Goal: Check status: Check status

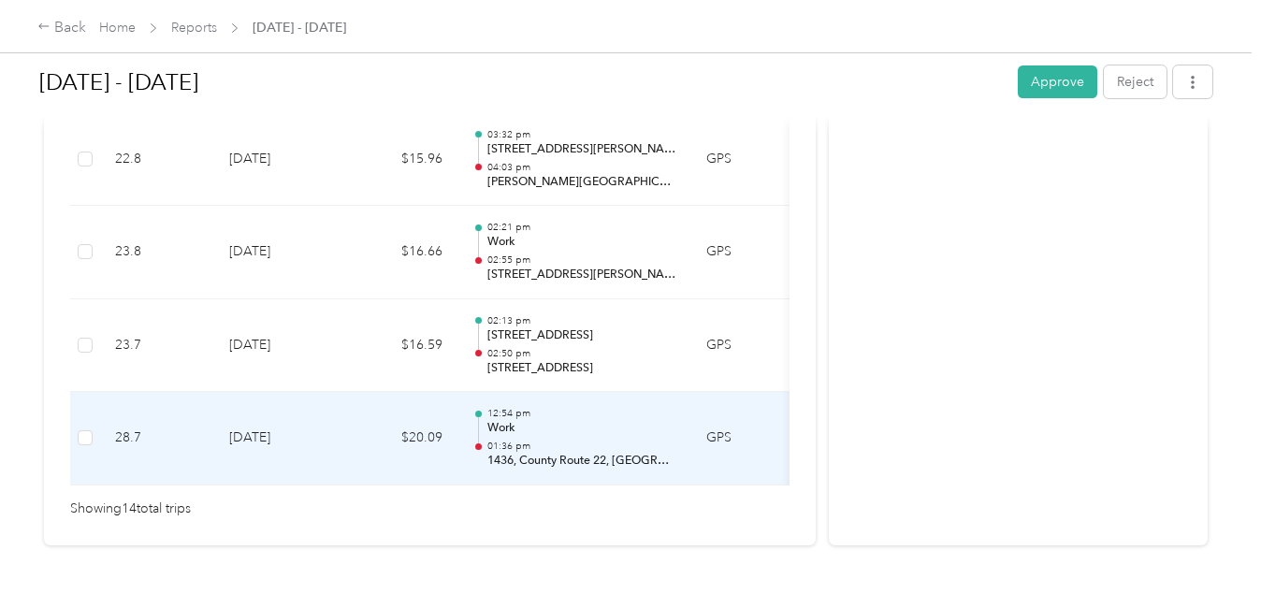
scroll to position [1463, 0]
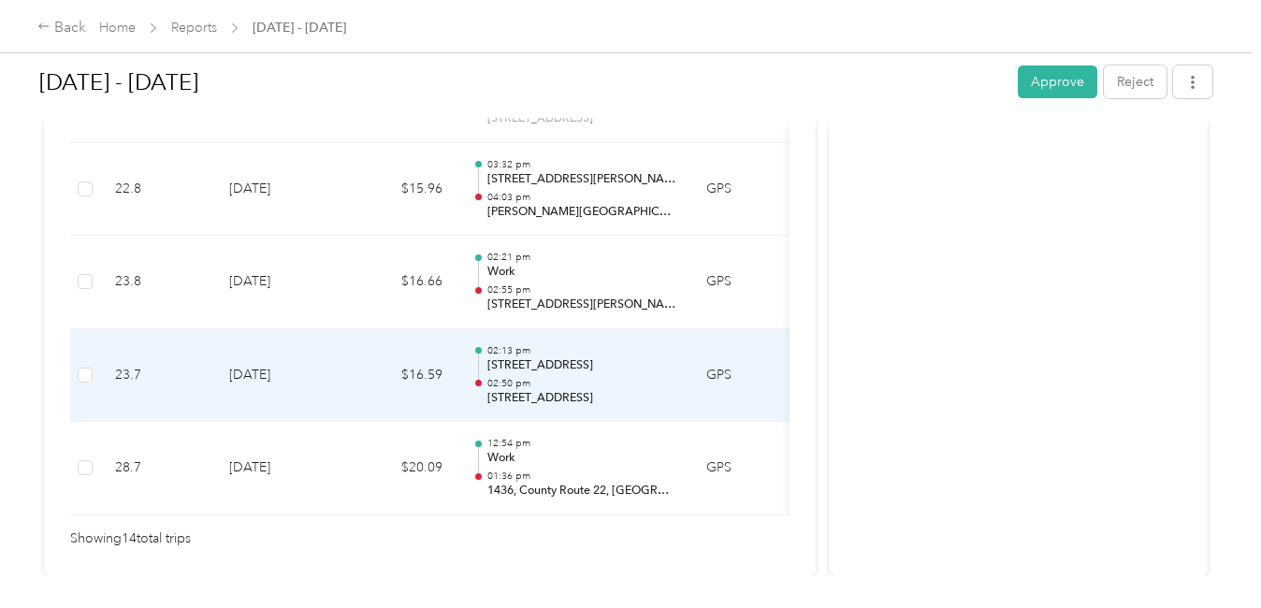
click at [596, 383] on p "02:50 pm" at bounding box center [581, 383] width 189 height 13
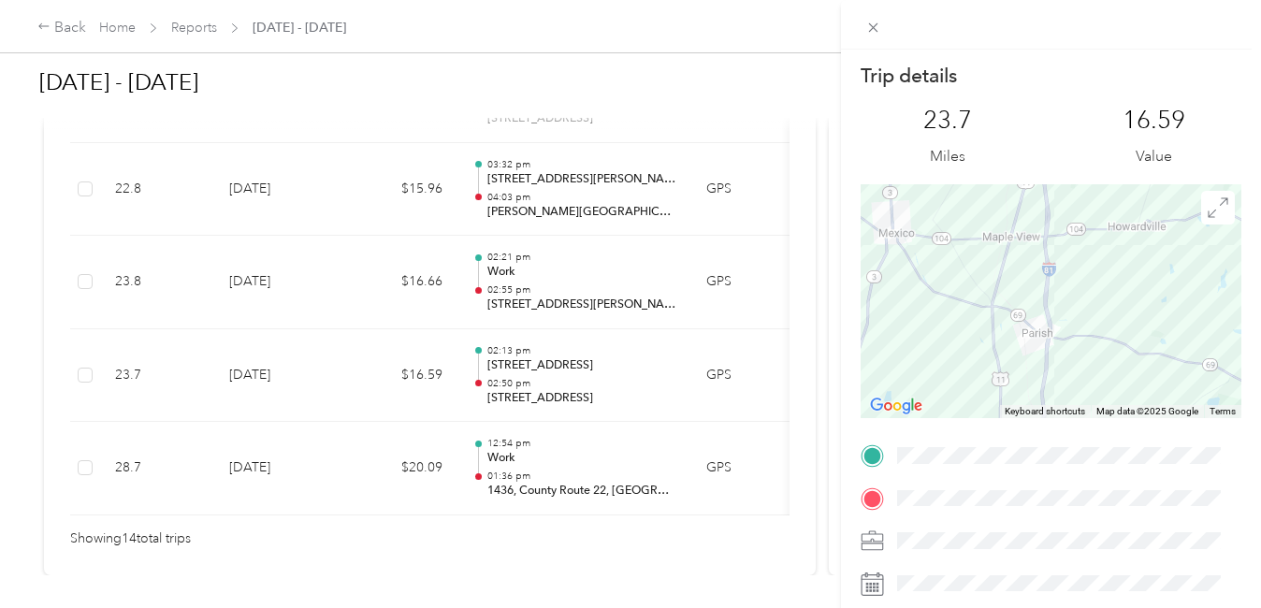
drag, startPoint x: 1094, startPoint y: 286, endPoint x: 933, endPoint y: 340, distance: 169.8
click at [919, 359] on div at bounding box center [1050, 301] width 381 height 234
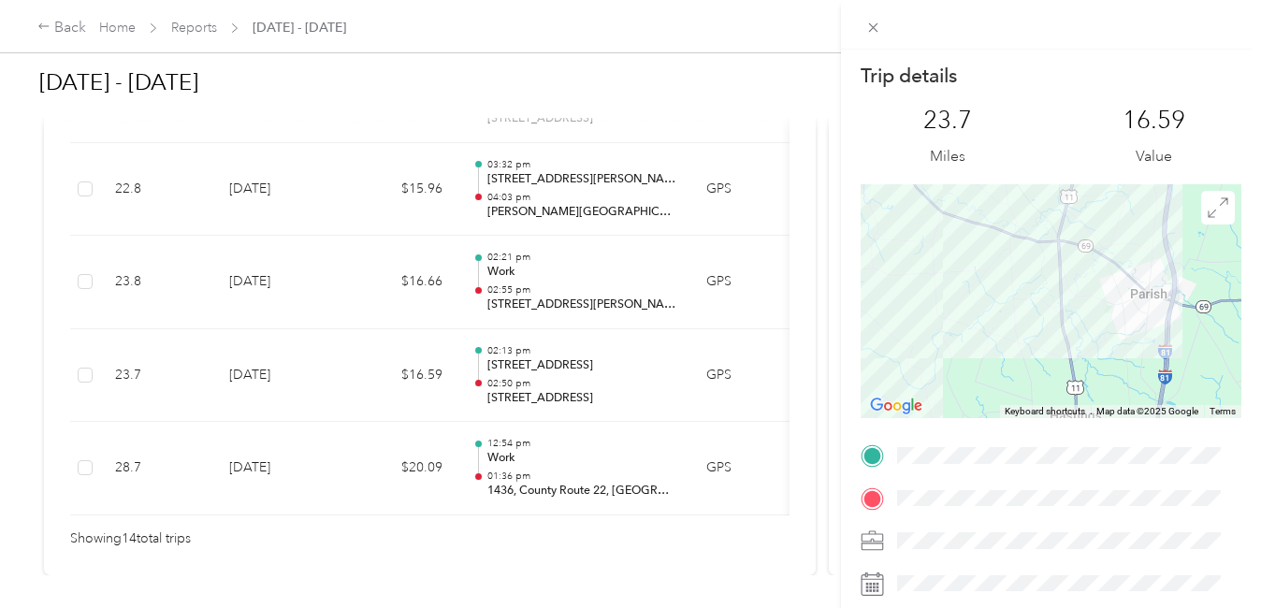
drag, startPoint x: 999, startPoint y: 295, endPoint x: 1156, endPoint y: 202, distance: 182.4
click at [1155, 202] on div at bounding box center [1050, 301] width 381 height 234
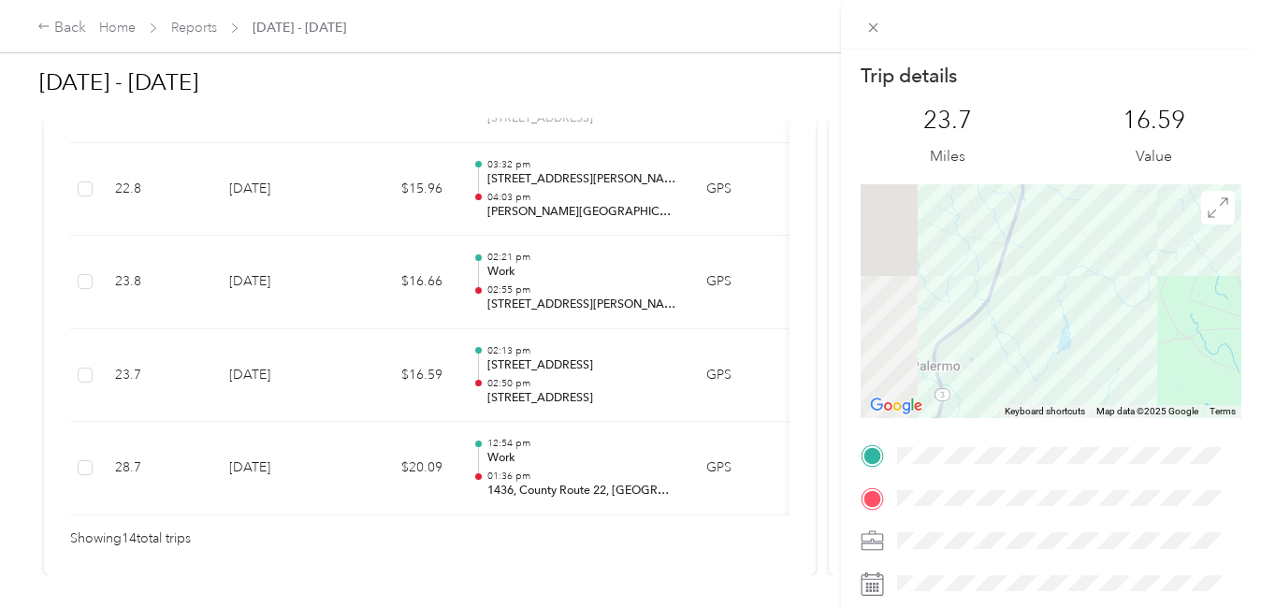
drag, startPoint x: 1117, startPoint y: 255, endPoint x: 1191, endPoint y: 238, distance: 75.8
click at [1191, 238] on div at bounding box center [1050, 301] width 381 height 234
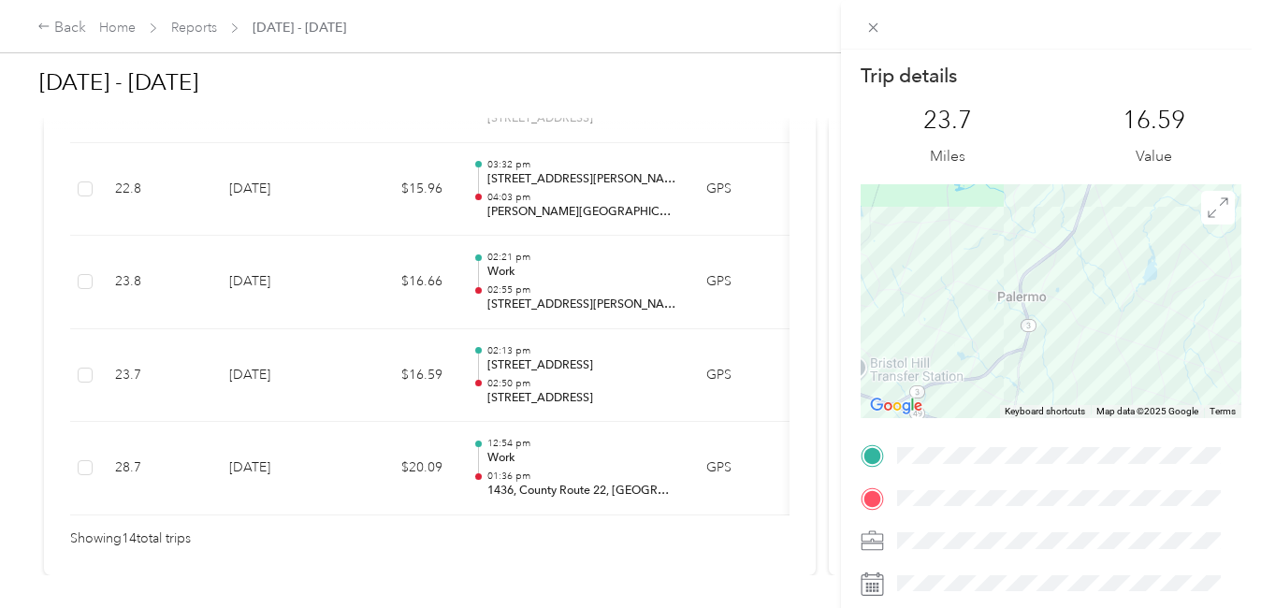
drag, startPoint x: 1051, startPoint y: 327, endPoint x: 1079, endPoint y: 147, distance: 182.7
click at [1080, 148] on div "Trip details This trip cannot be edited because it is either under review, appr…" at bounding box center [1050, 479] width 381 height 833
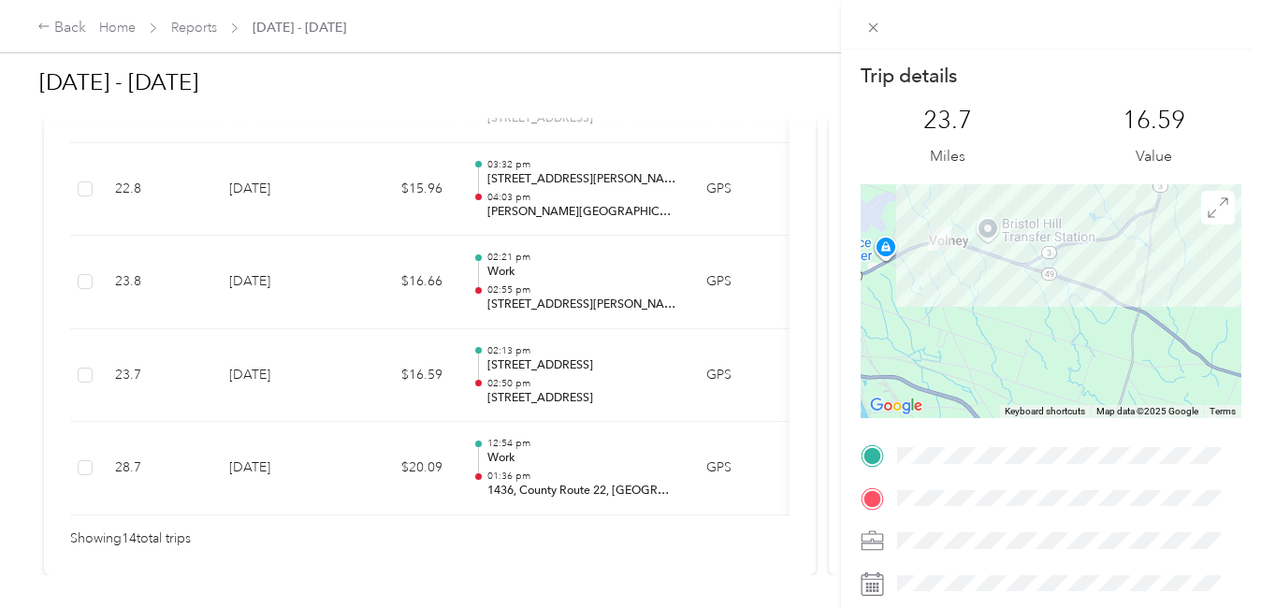
drag, startPoint x: 1004, startPoint y: 286, endPoint x: 1151, endPoint y: 275, distance: 148.2
click at [1151, 275] on div at bounding box center [1050, 301] width 381 height 234
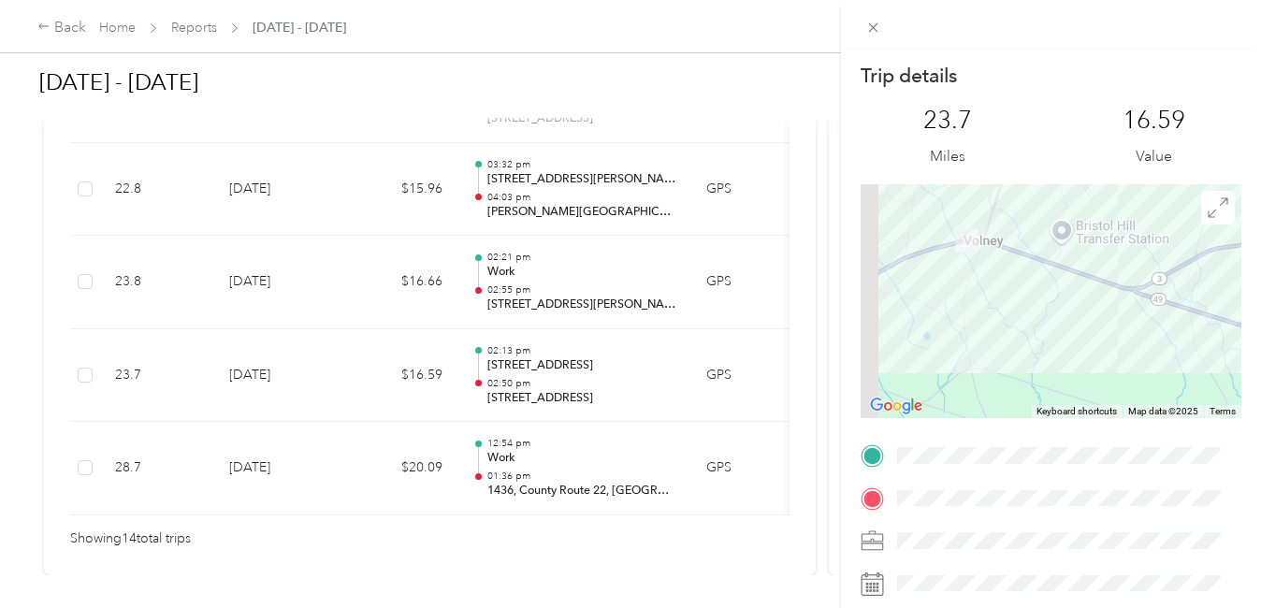
drag, startPoint x: 932, startPoint y: 270, endPoint x: 1024, endPoint y: 321, distance: 104.6
click at [1024, 320] on div at bounding box center [1050, 301] width 381 height 234
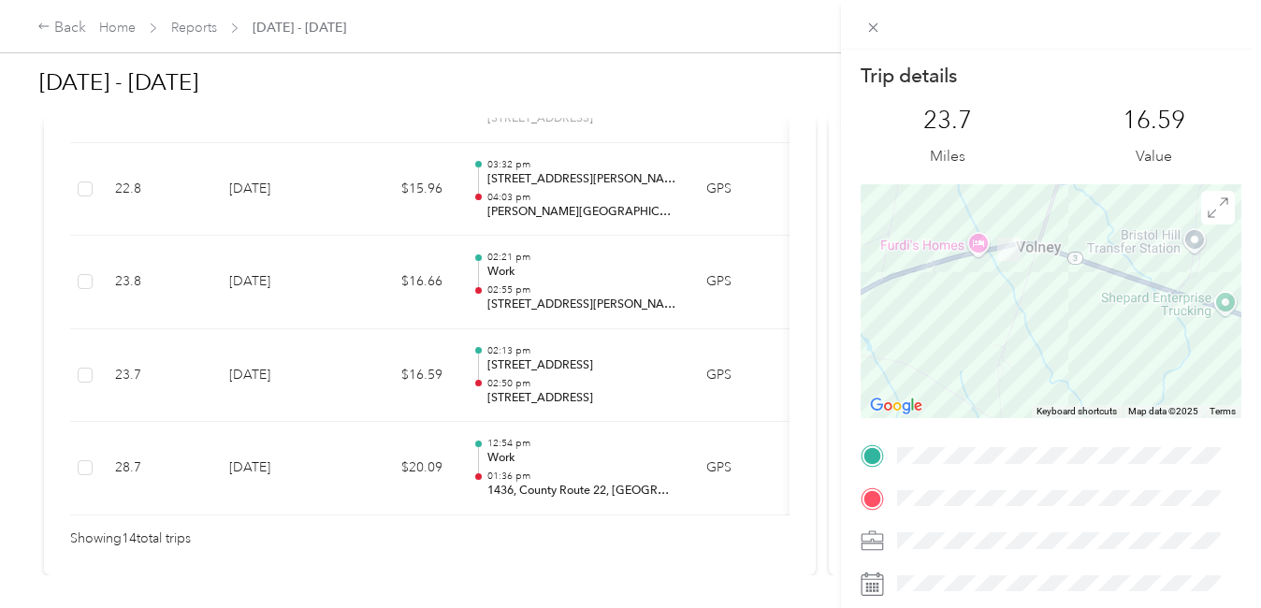
drag, startPoint x: 1019, startPoint y: 314, endPoint x: 1088, endPoint y: 354, distance: 78.8
click at [1088, 354] on div at bounding box center [1050, 301] width 381 height 234
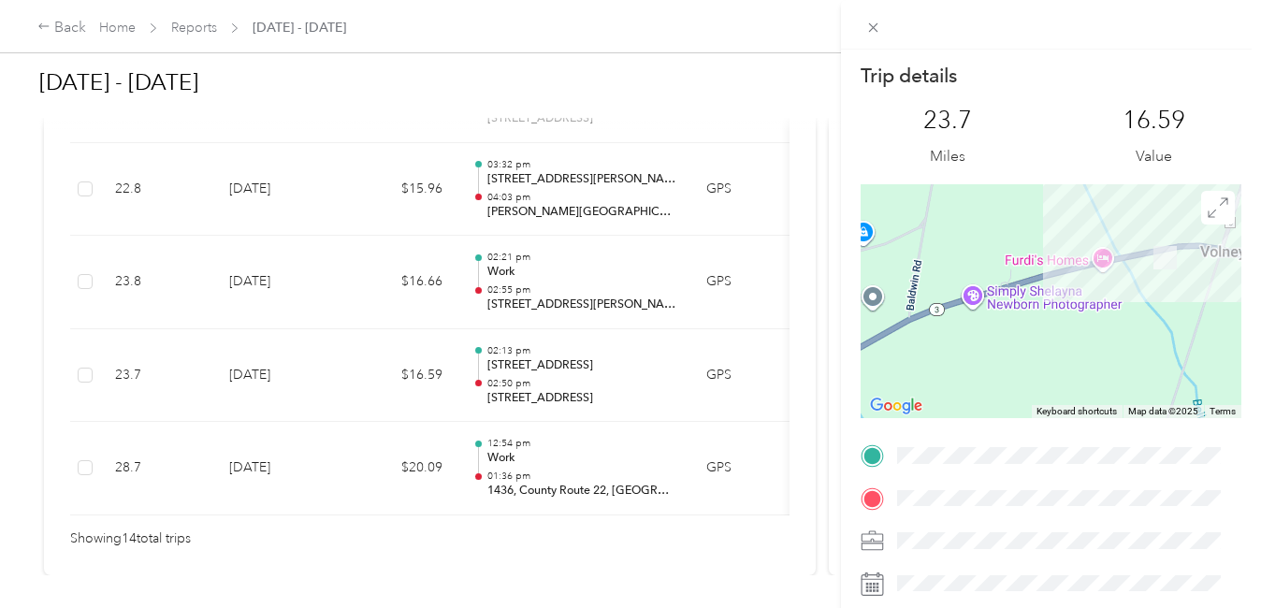
drag, startPoint x: 1004, startPoint y: 267, endPoint x: 1162, endPoint y: 318, distance: 166.2
click at [1162, 318] on div at bounding box center [1050, 301] width 381 height 234
click at [551, 465] on div "Trip details This trip cannot be edited because it is either under review, appr…" at bounding box center [630, 304] width 1261 height 608
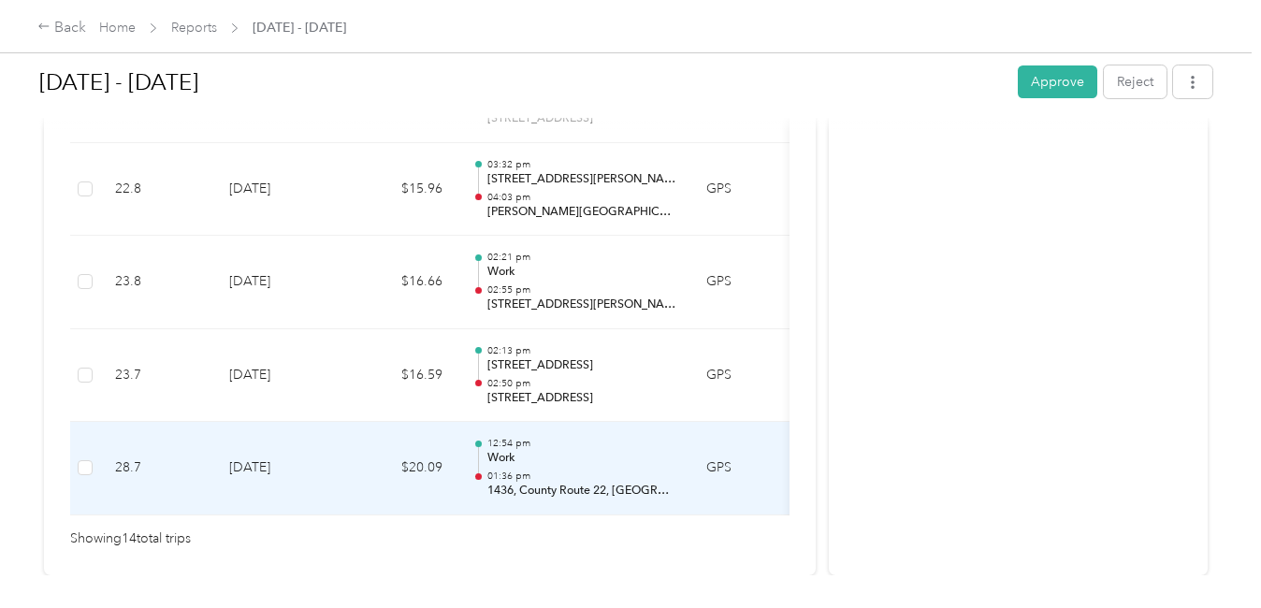
click at [528, 468] on div "12:54 pm Work 01:36 pm [STREET_ADDRESS][US_STATE]" at bounding box center [581, 468] width 189 height 63
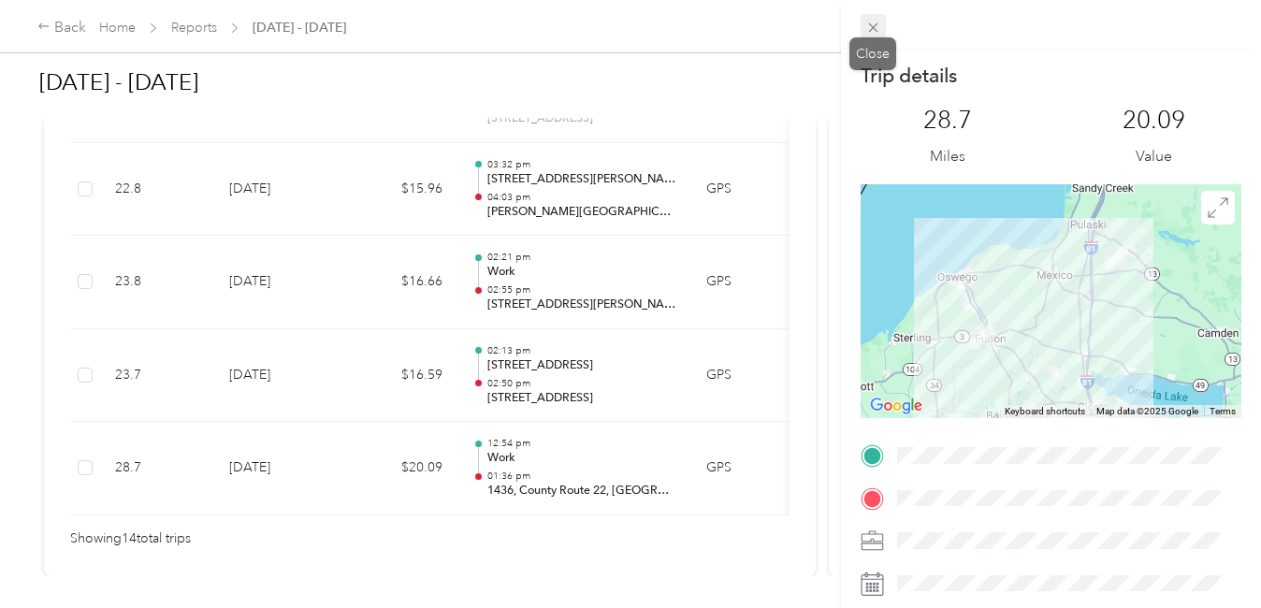
click at [866, 20] on icon at bounding box center [873, 28] width 16 height 16
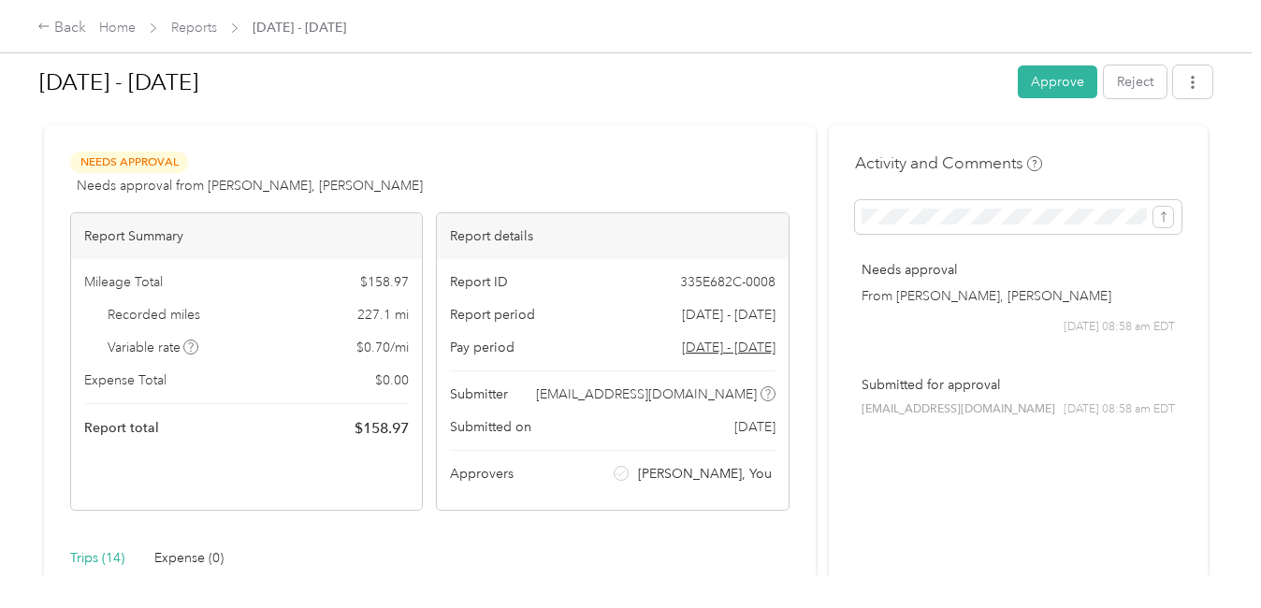
scroll to position [0, 0]
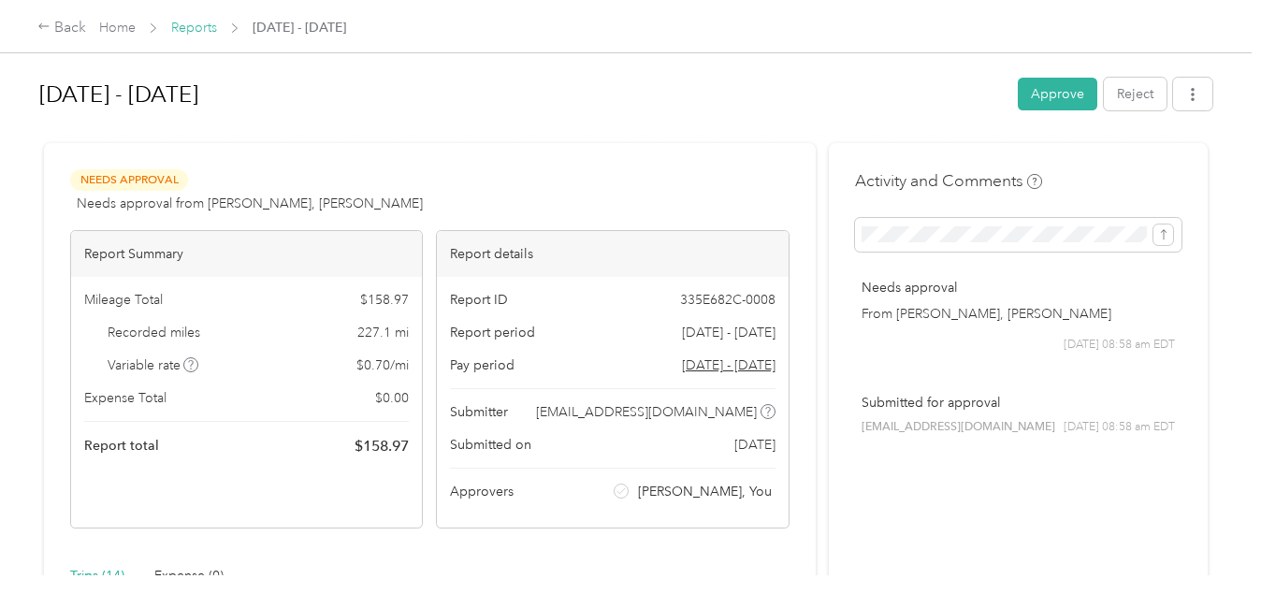
click at [205, 26] on link "Reports" at bounding box center [194, 28] width 46 height 16
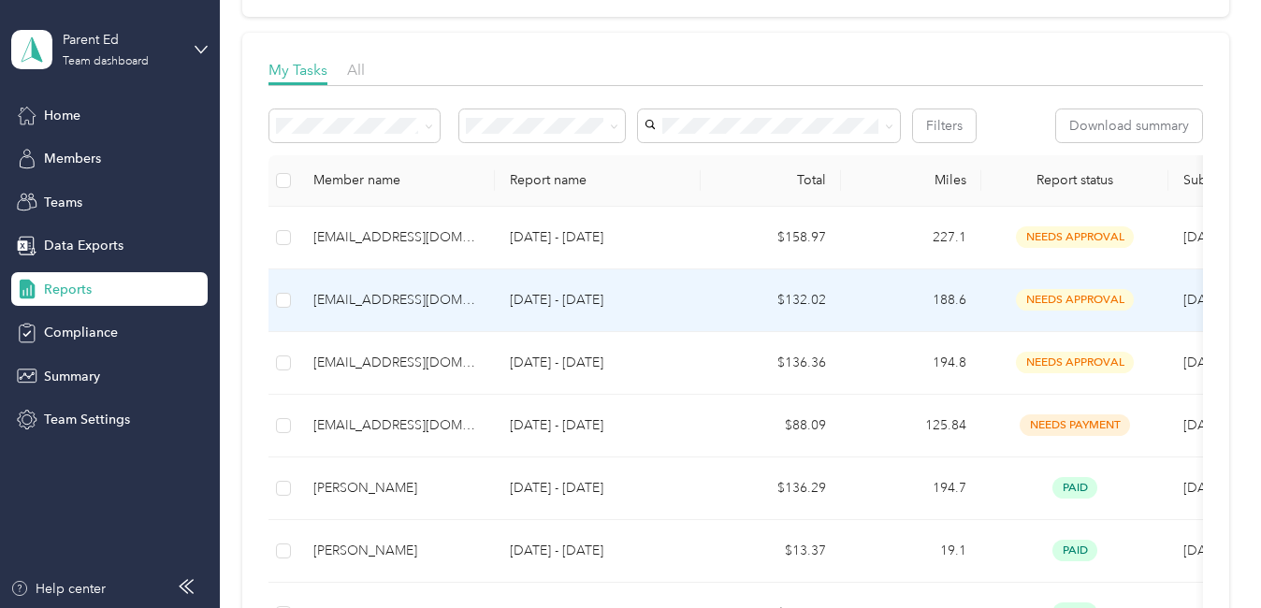
scroll to position [281, 0]
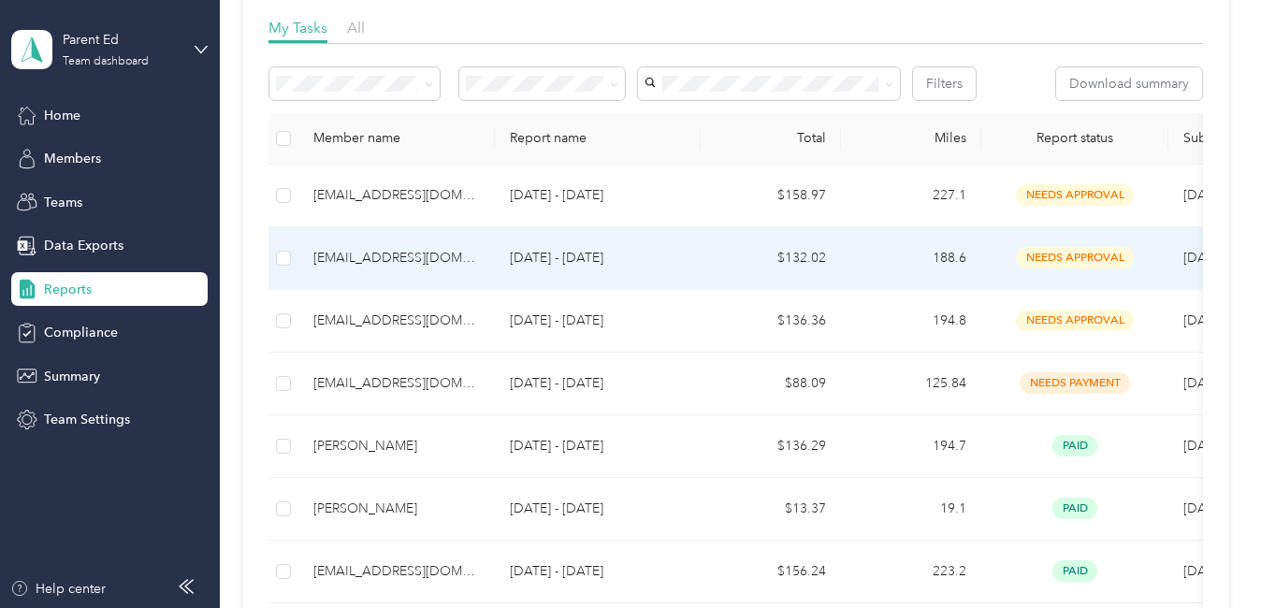
click at [428, 253] on div "[EMAIL_ADDRESS][DOMAIN_NAME]" at bounding box center [396, 258] width 166 height 21
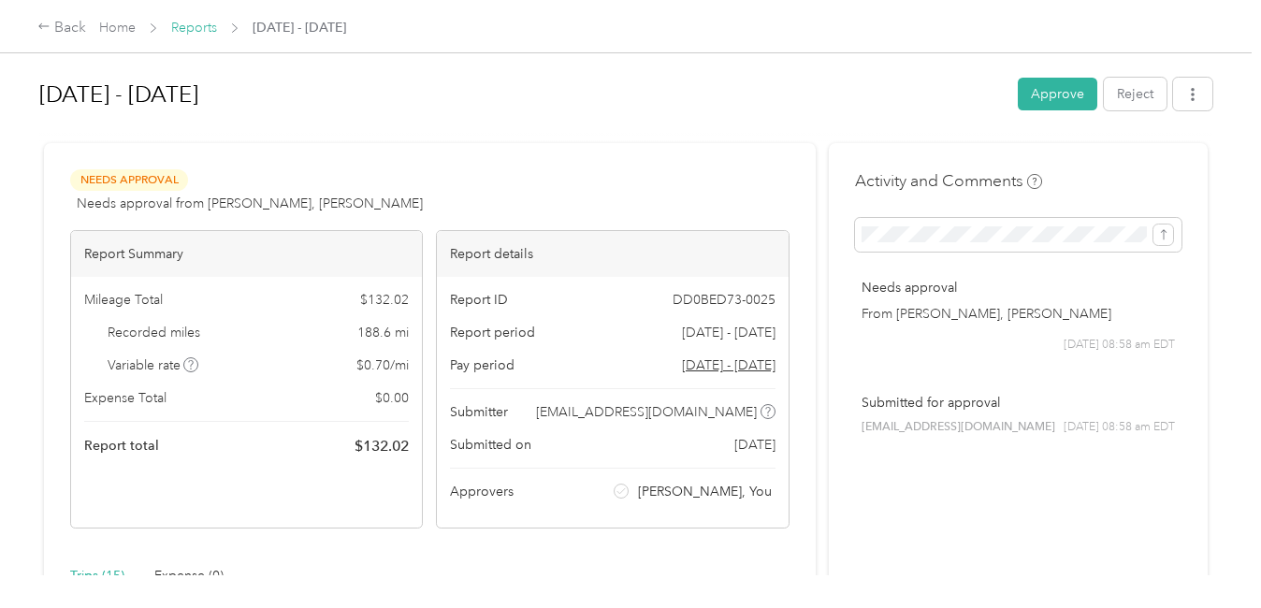
click at [207, 24] on link "Reports" at bounding box center [194, 28] width 46 height 16
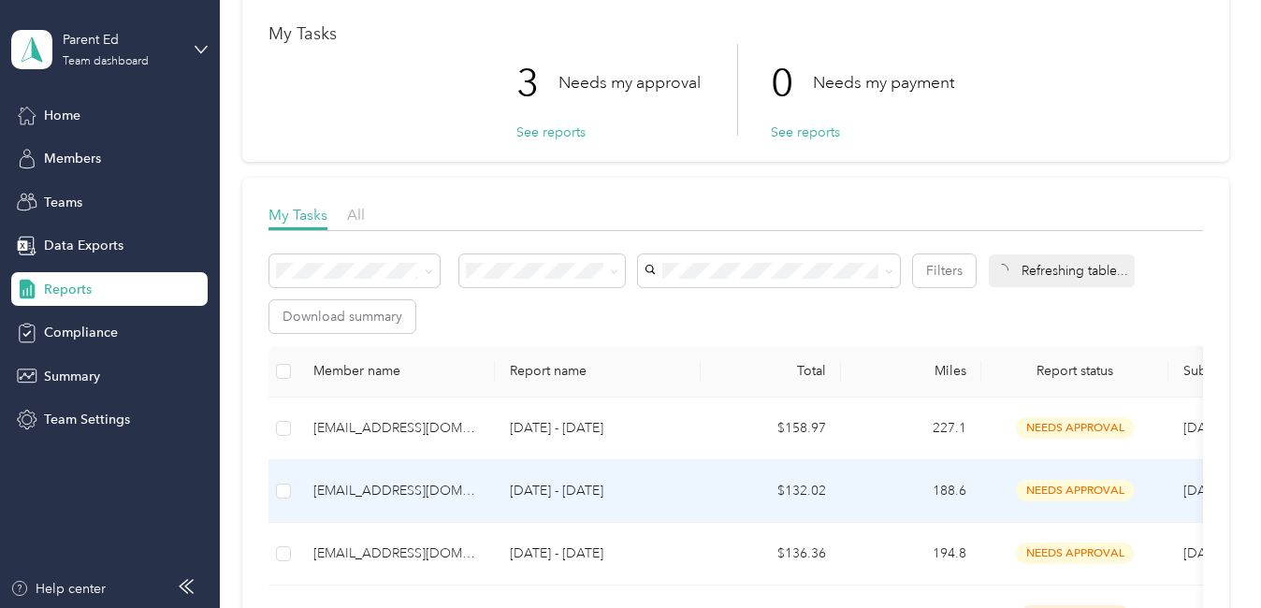
scroll to position [187, 0]
